Goal: Find specific page/section: Find specific page/section

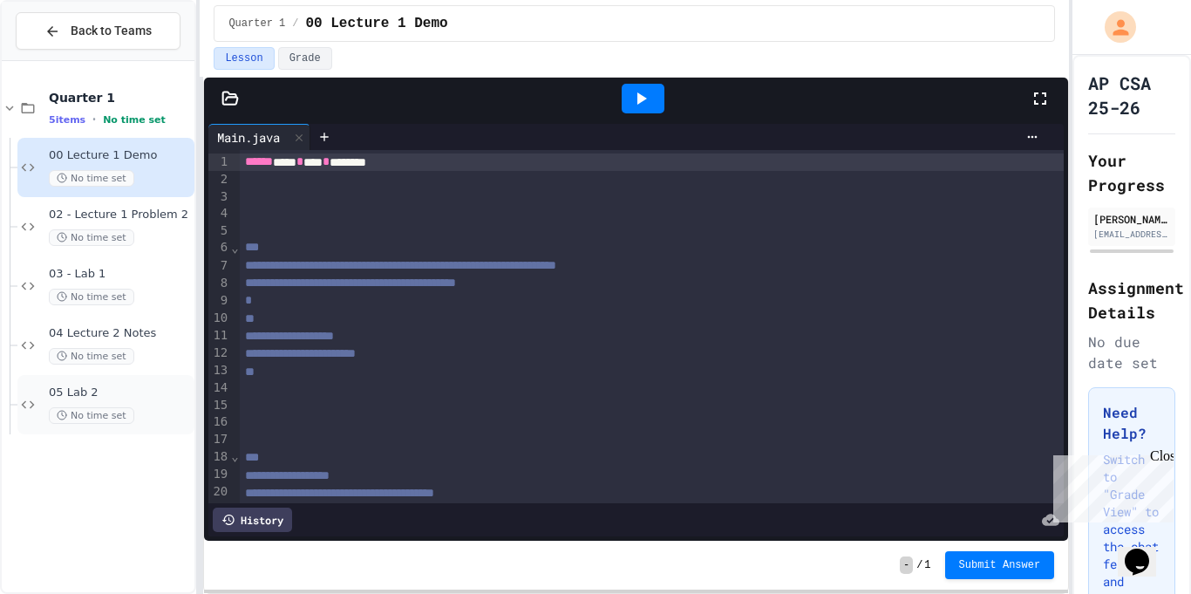
click at [145, 399] on span "05 Lab 2" at bounding box center [120, 393] width 142 height 15
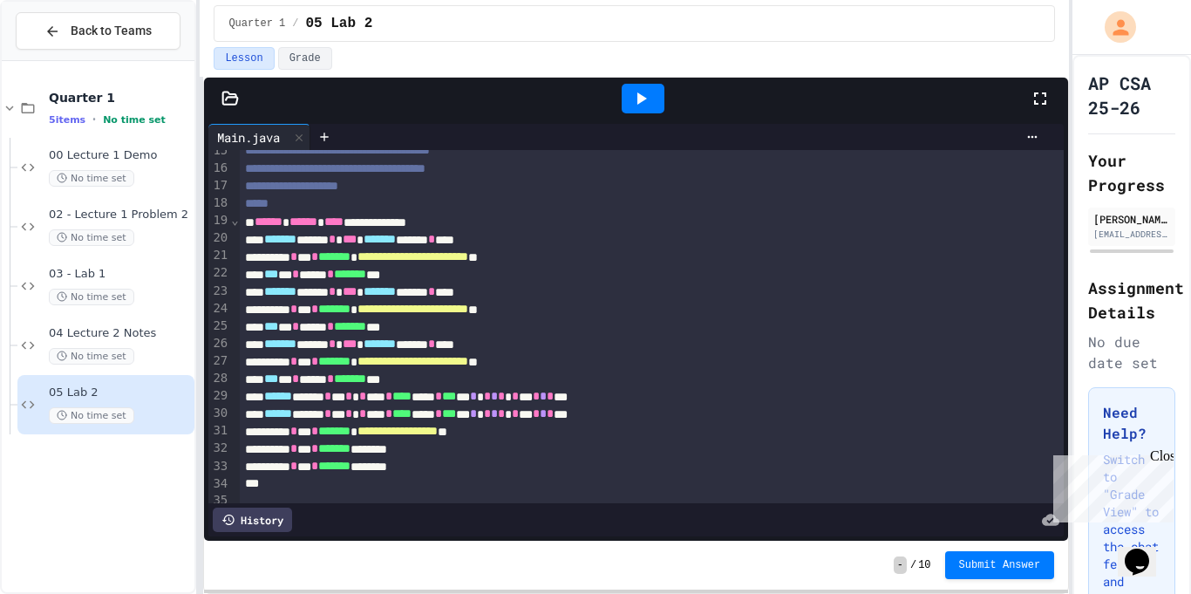
scroll to position [282, 0]
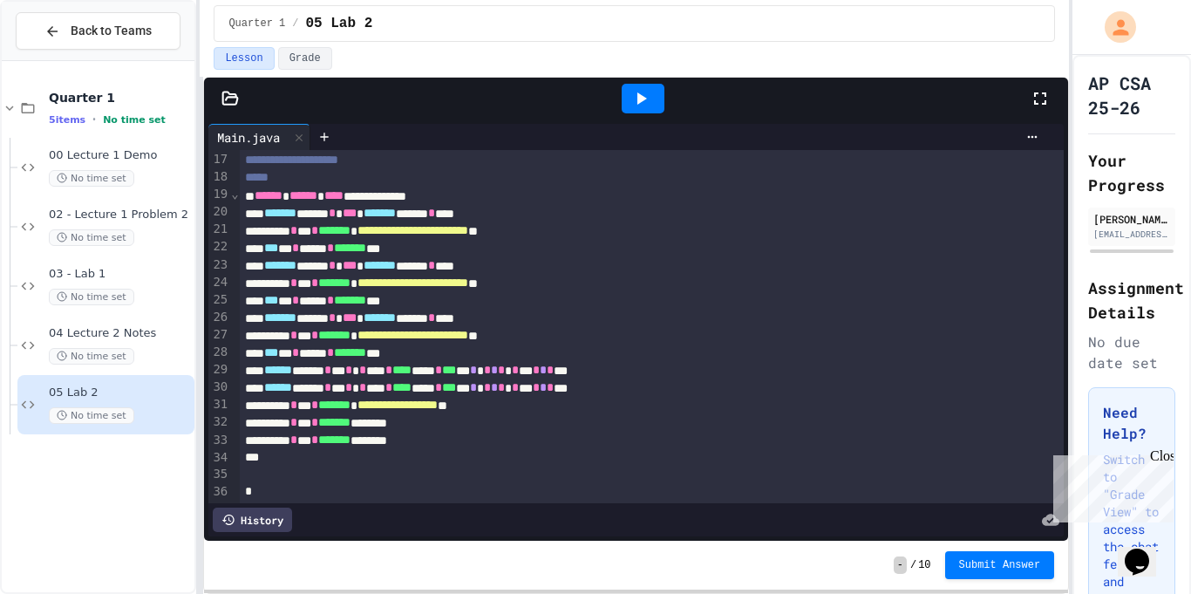
click at [465, 436] on div "****** * *** * ******* ********" at bounding box center [653, 440] width 826 height 17
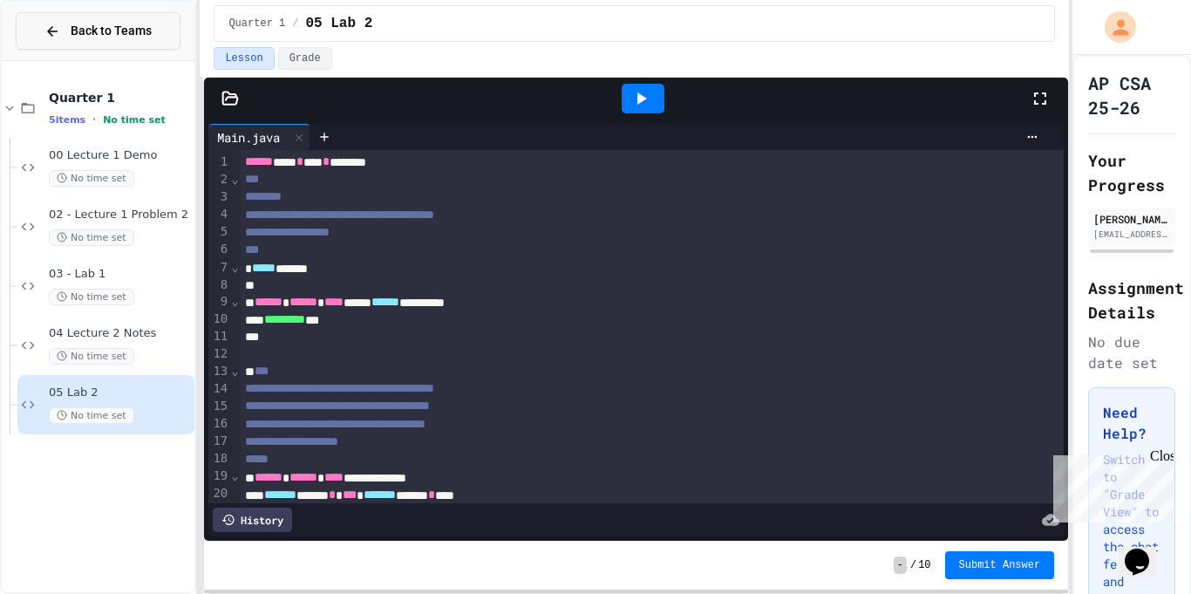
click at [99, 24] on span "Back to Teams" at bounding box center [111, 31] width 81 height 18
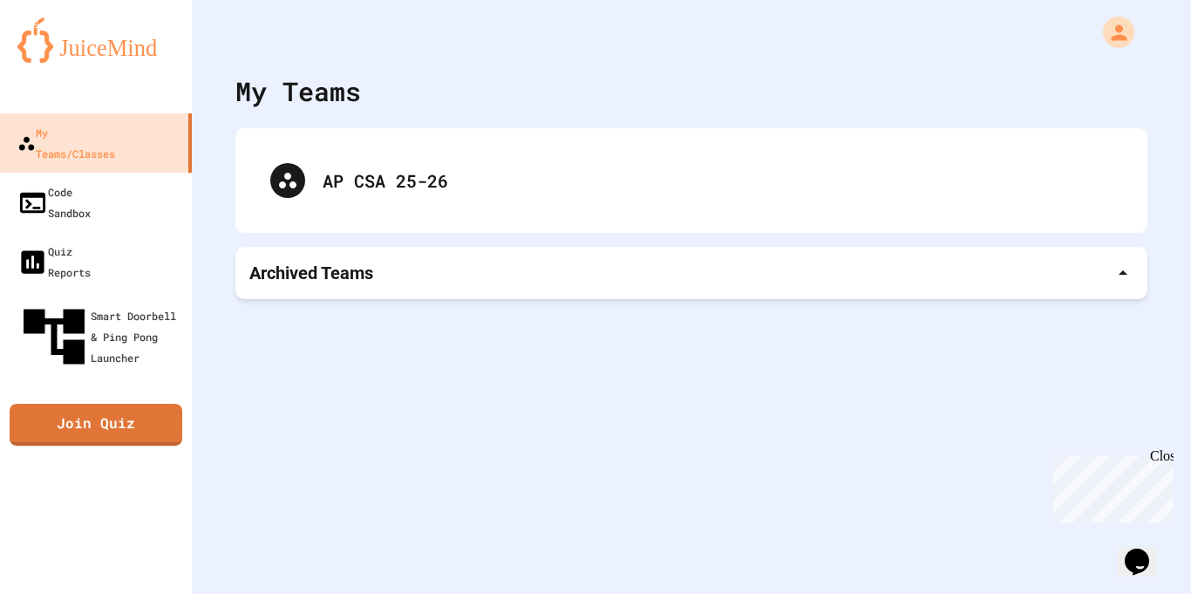
click at [329, 264] on p "Archived Teams" at bounding box center [311, 273] width 124 height 24
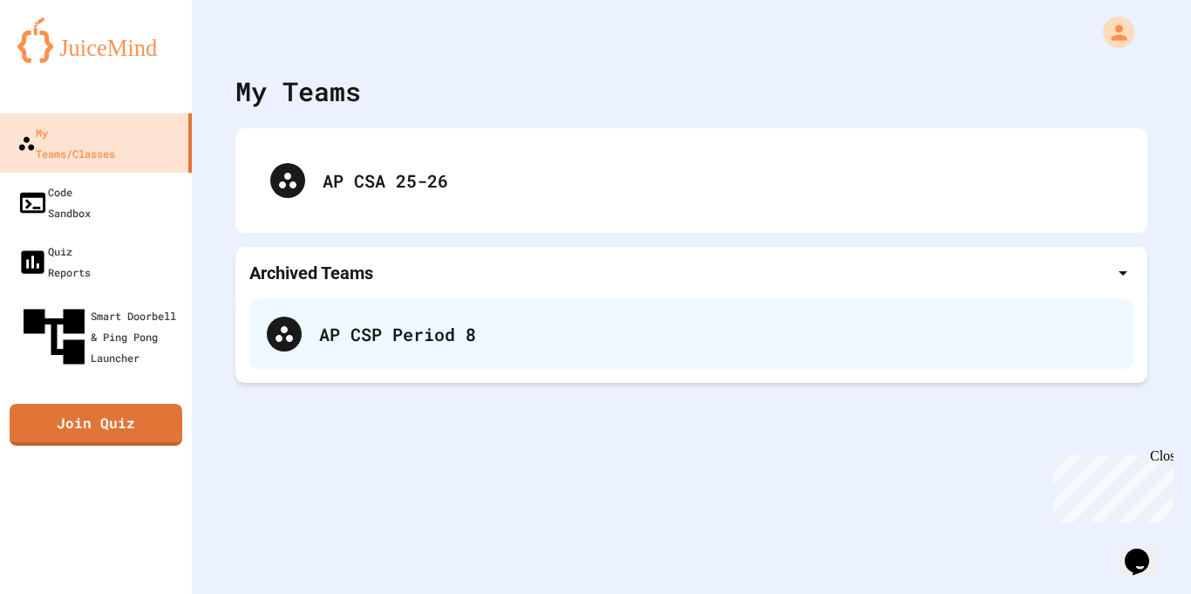
click at [356, 326] on div "AP CSP Period 8" at bounding box center [717, 334] width 797 height 26
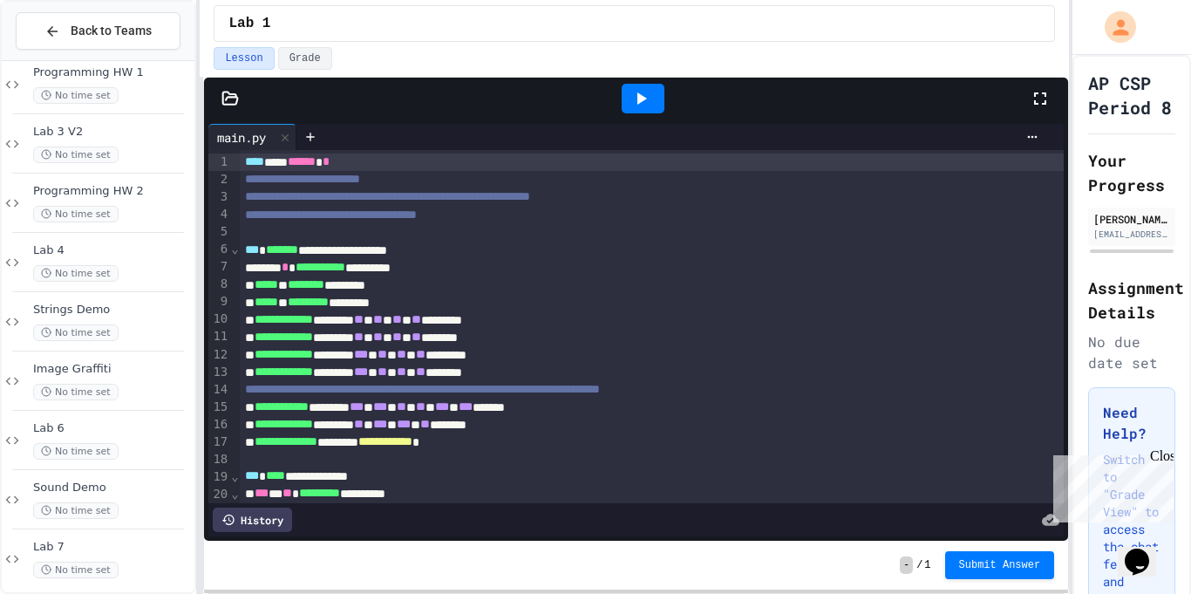
scroll to position [440, 0]
